Goal: Information Seeking & Learning: Learn about a topic

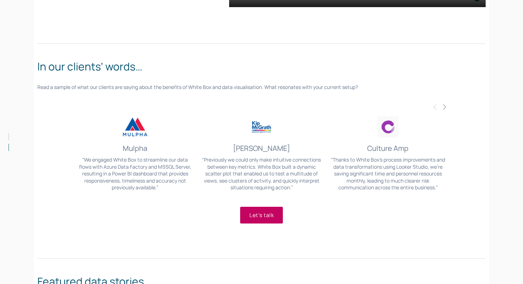
scroll to position [670, 0]
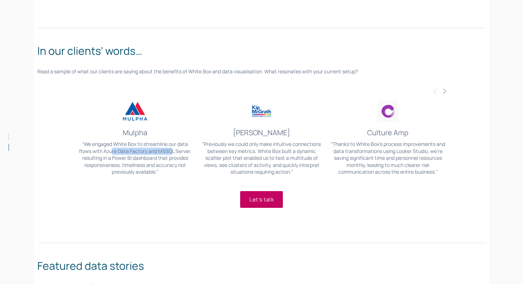
drag, startPoint x: 113, startPoint y: 152, endPoint x: 171, endPoint y: 152, distance: 57.6
click at [171, 152] on p "“We engaged White Box to streamline our data flows with Azure Data Factory and …" at bounding box center [135, 158] width 119 height 35
click at [174, 155] on p "“We engaged White Box to streamline our data flows with Azure Data Factory and …" at bounding box center [135, 158] width 119 height 35
drag, startPoint x: 129, startPoint y: 169, endPoint x: 176, endPoint y: 168, distance: 47.3
click at [176, 168] on p "“We engaged White Box to streamline our data flows with Azure Data Factory and …" at bounding box center [135, 158] width 119 height 35
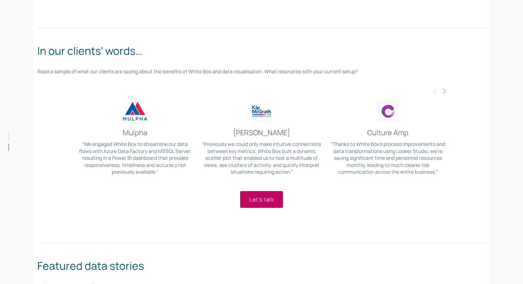
click at [169, 172] on p "“We engaged White Box to streamline our data flows with Azure Data Factory and …" at bounding box center [135, 158] width 119 height 35
click at [440, 90] on div at bounding box center [438, 94] width 18 height 12
click at [444, 90] on span "Next" at bounding box center [445, 91] width 6 height 6
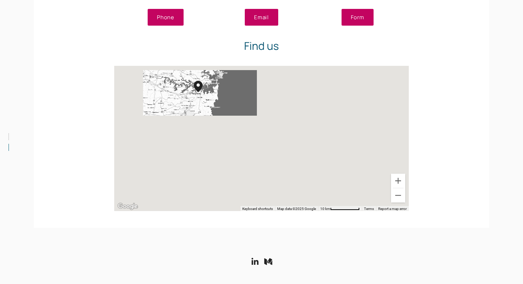
scroll to position [1417, 0]
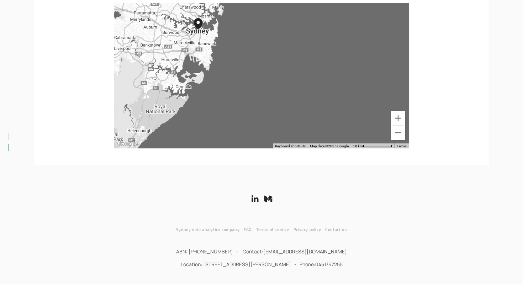
click at [232, 253] on p "ABN: 64622954054 - Contact: team@whiteboxanalytics.com.au" at bounding box center [261, 252] width 448 height 8
click at [224, 253] on p "ABN: 64622954054 - Contact: team@whiteboxanalytics.com.au" at bounding box center [261, 252] width 448 height 8
copy p "64622954054"
click at [434, 174] on div at bounding box center [261, 181] width 460 height 14
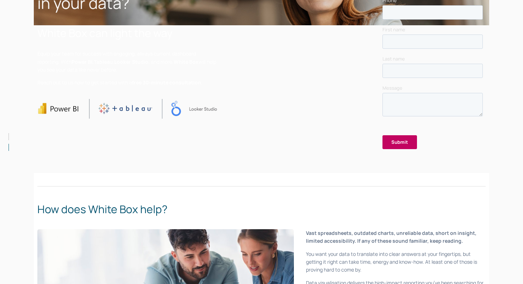
scroll to position [0, 0]
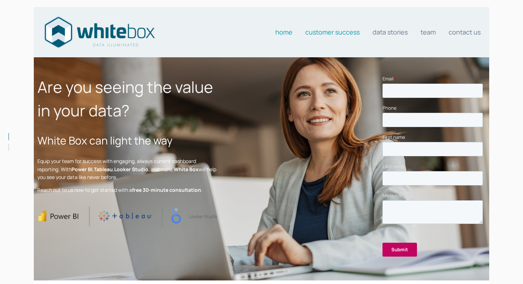
click at [331, 31] on link "Customer Success" at bounding box center [332, 32] width 54 height 14
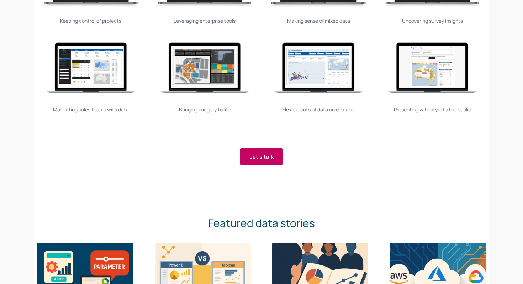
click at [204, 86] on img at bounding box center [204, 67] width 107 height 95
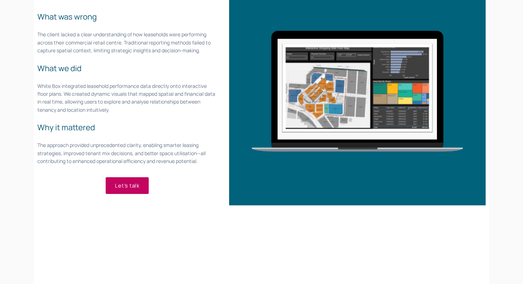
scroll to position [88, 0]
